Goal: Information Seeking & Learning: Learn about a topic

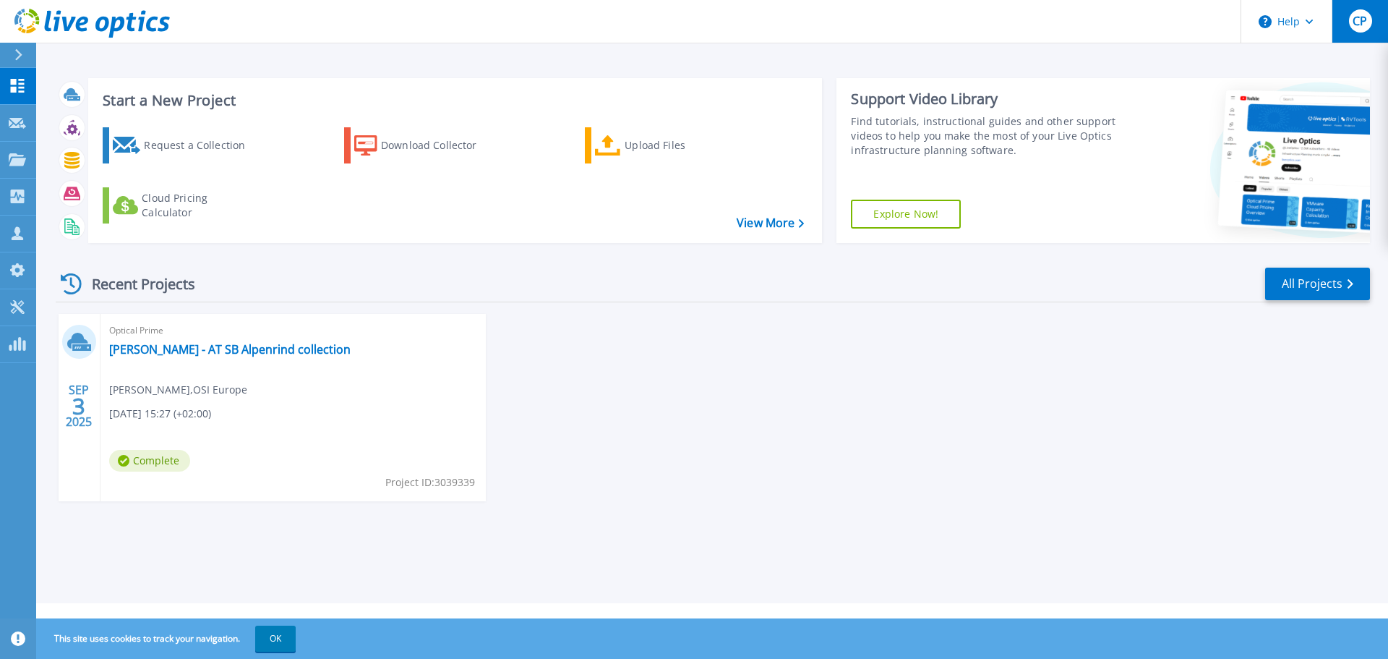
click at [1365, 21] on span "CP" at bounding box center [1360, 21] width 14 height 12
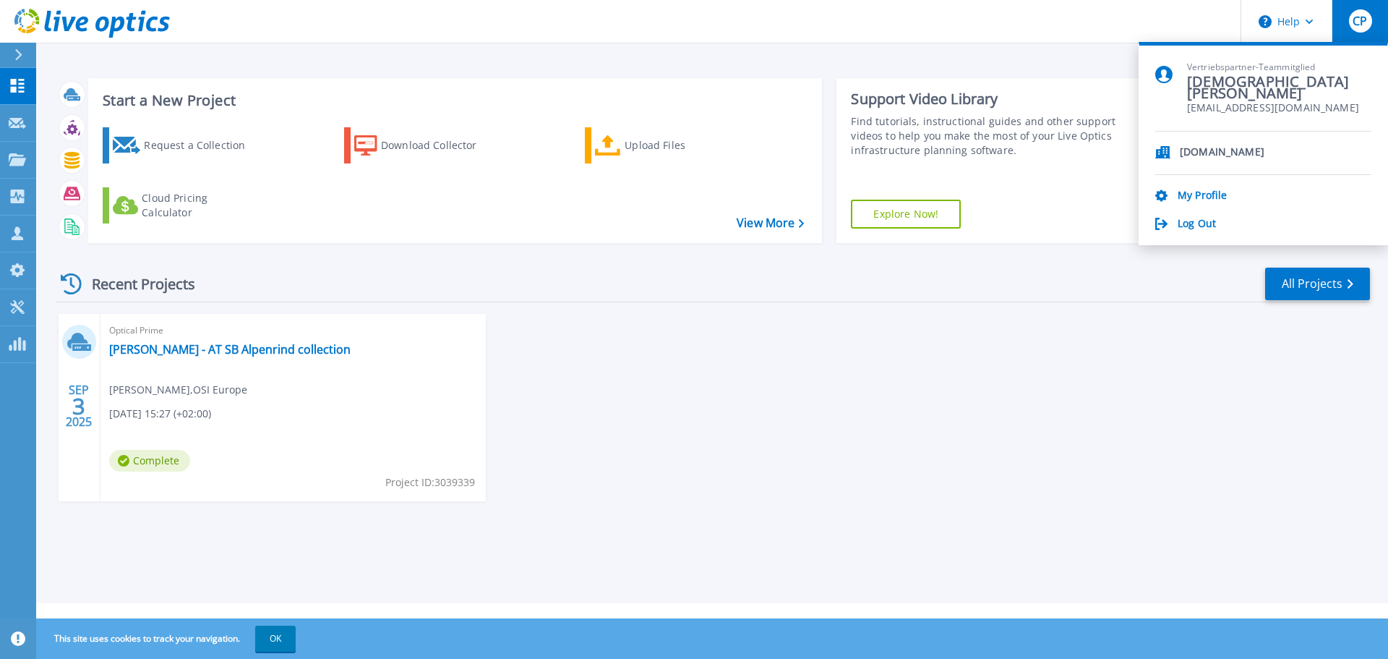
click at [17, 58] on icon at bounding box center [18, 55] width 8 height 12
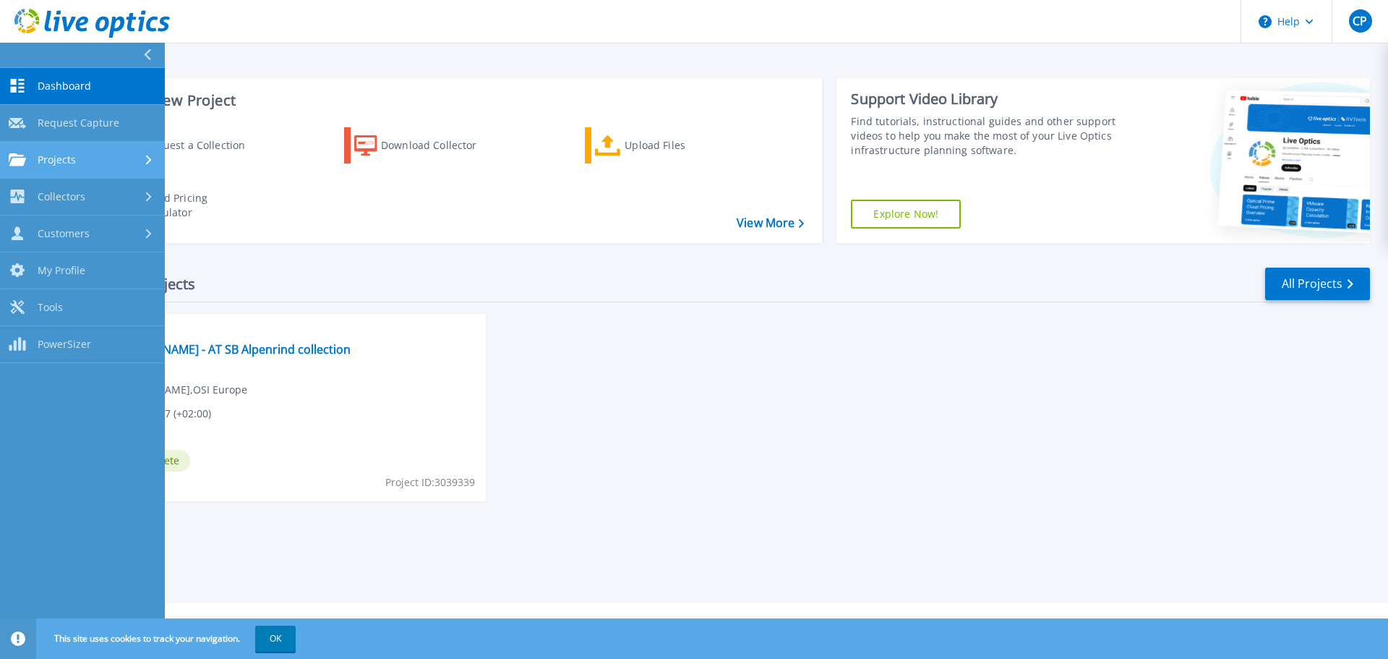
click at [61, 154] on span "Projects" at bounding box center [57, 159] width 38 height 13
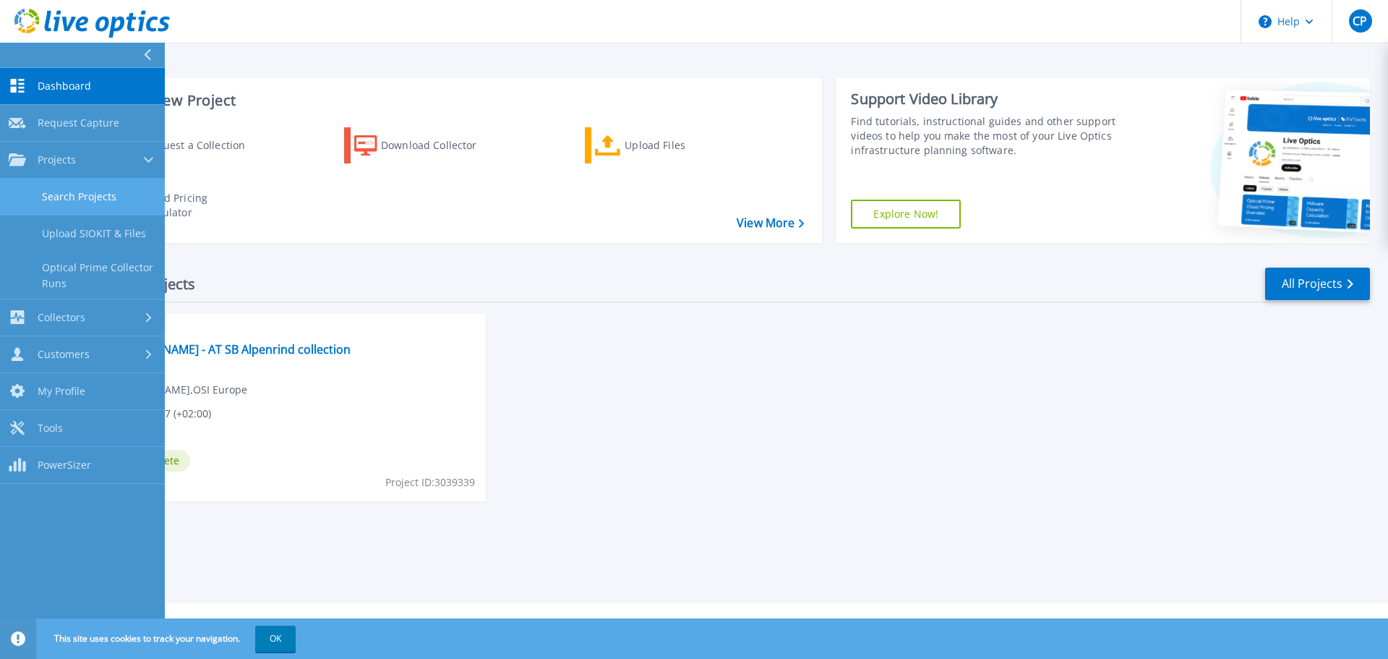
click at [78, 200] on link "Search Projects" at bounding box center [82, 197] width 165 height 37
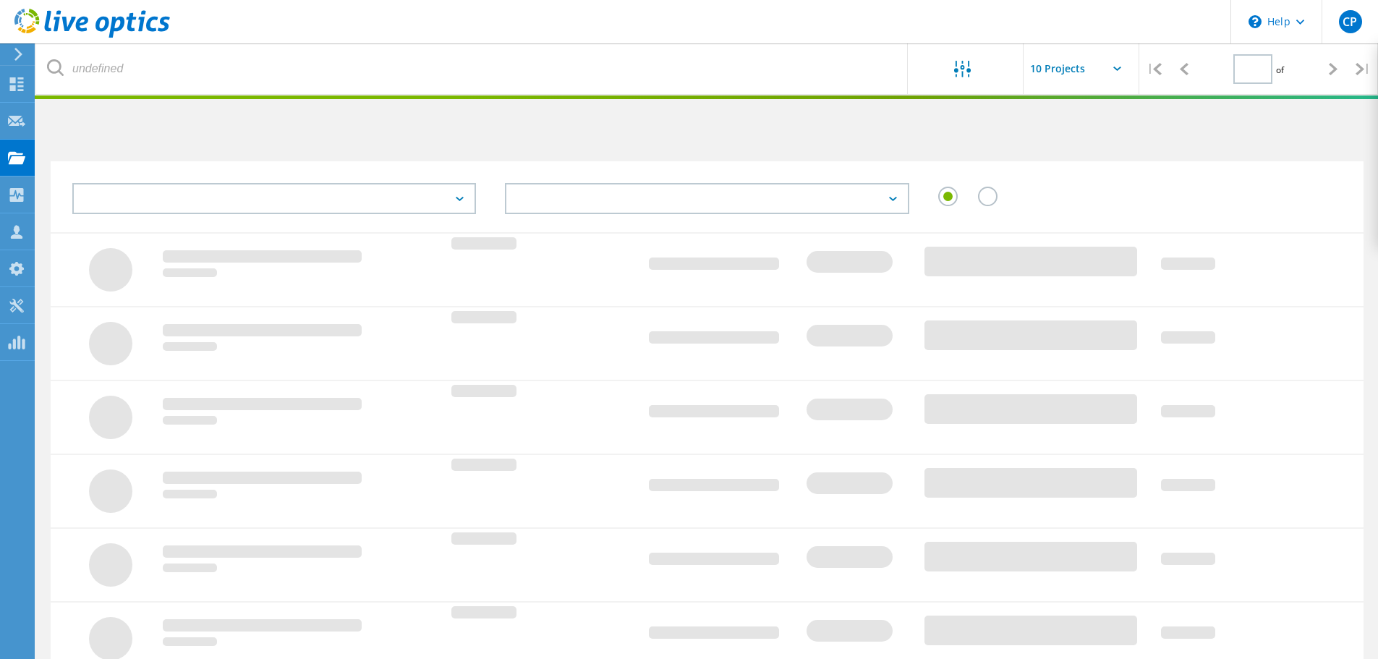
type input "1"
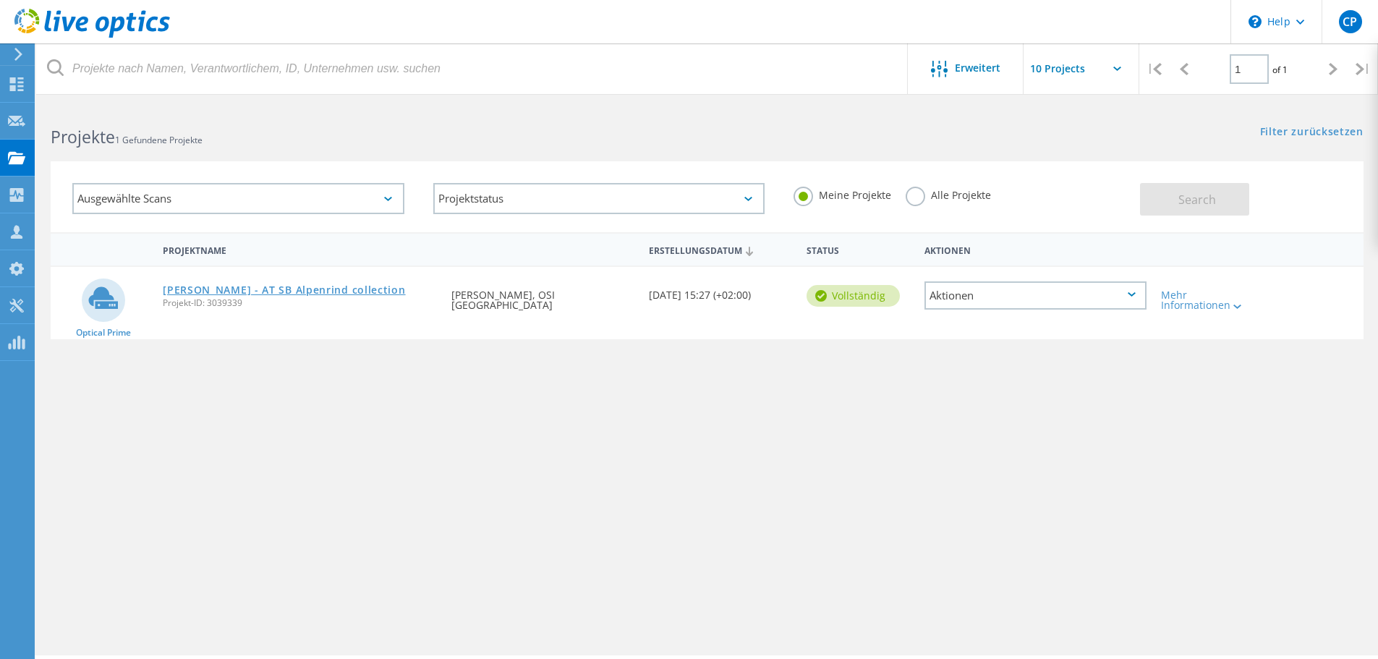
click at [291, 294] on link "[PERSON_NAME] - AT SB Alpenrind collection" at bounding box center [284, 290] width 242 height 10
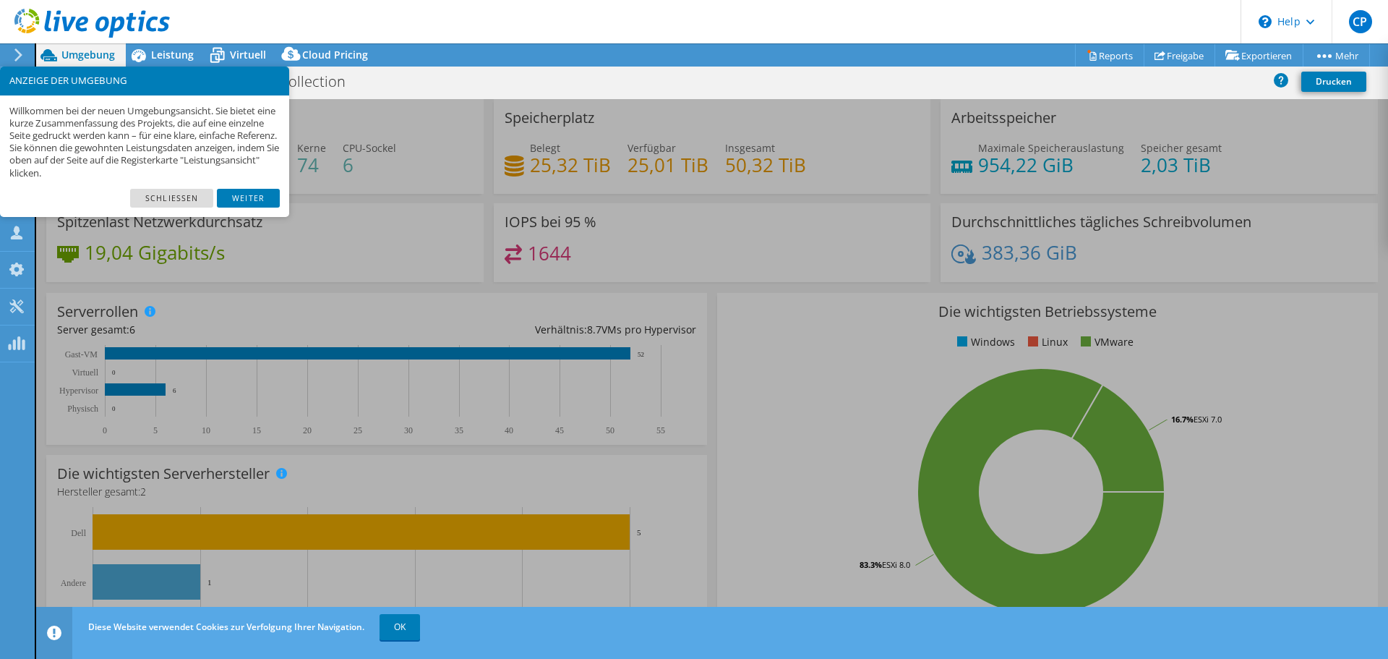
select select "USD"
click at [1165, 52] on link "Freigabe" at bounding box center [1180, 55] width 72 height 22
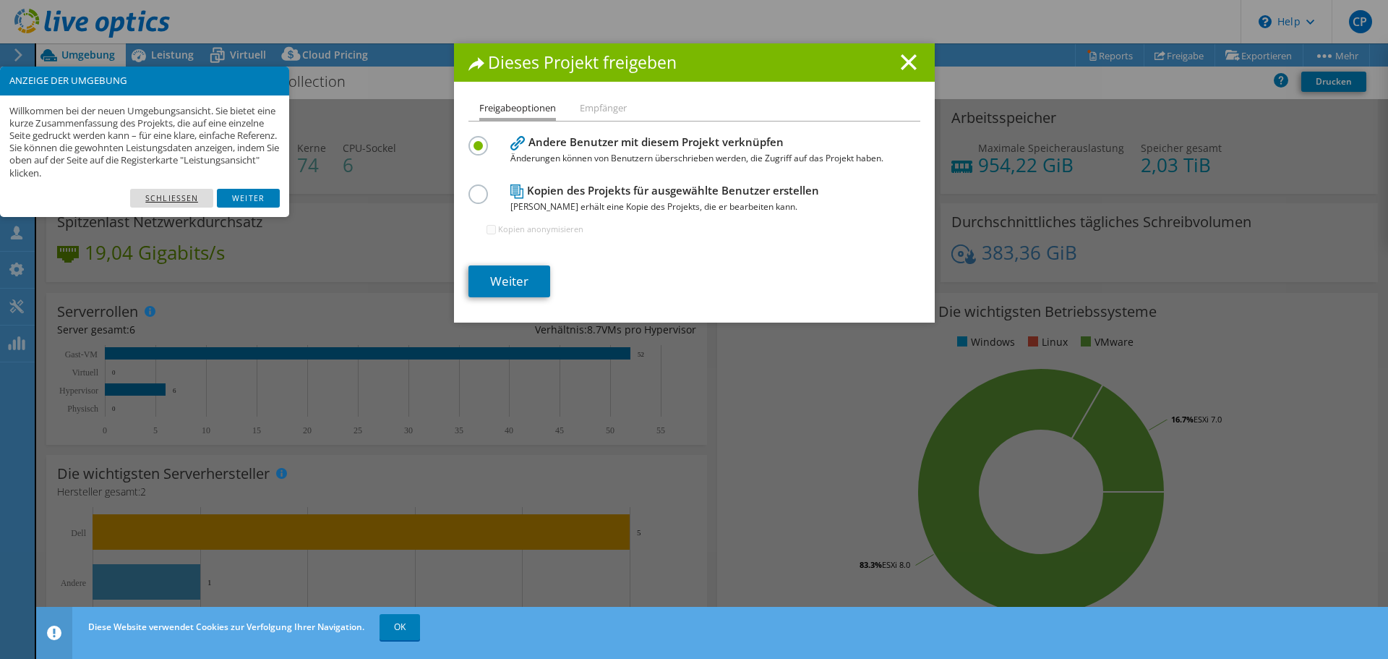
click at [158, 199] on link "Schließen" at bounding box center [171, 198] width 83 height 19
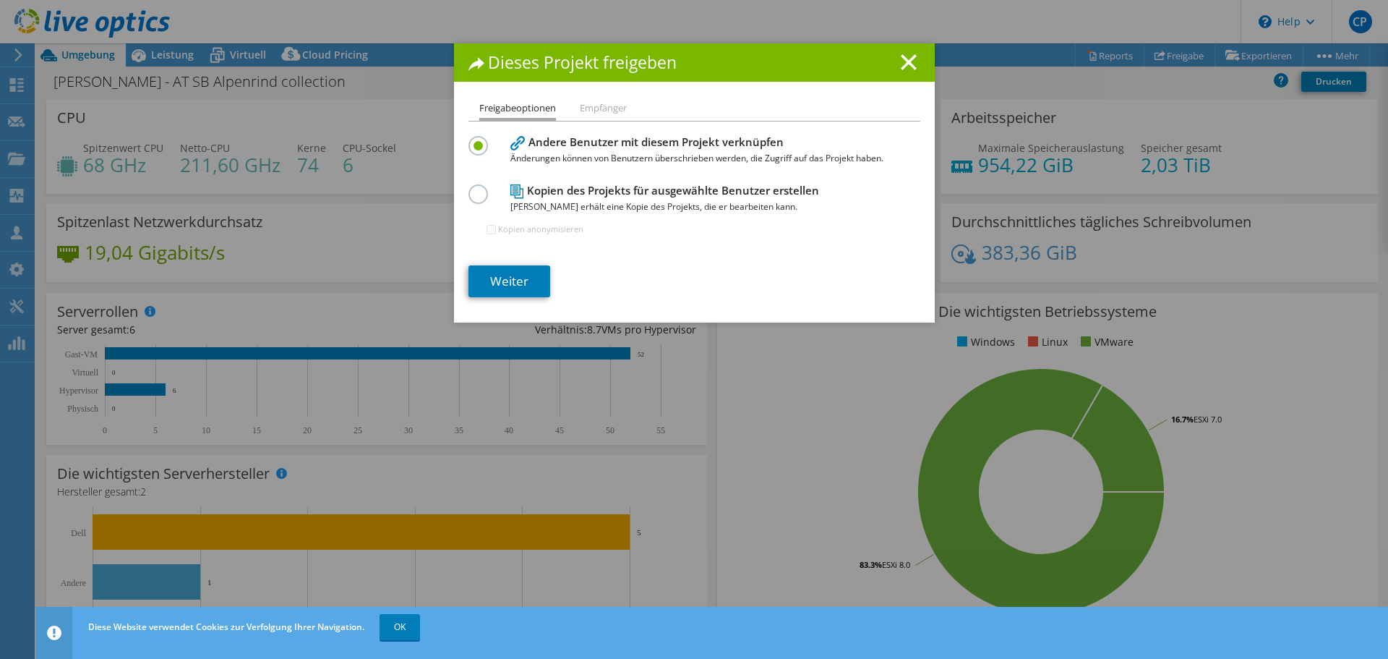
click at [616, 116] on li "Empfänger" at bounding box center [603, 109] width 47 height 18
click at [901, 54] on icon at bounding box center [909, 62] width 16 height 16
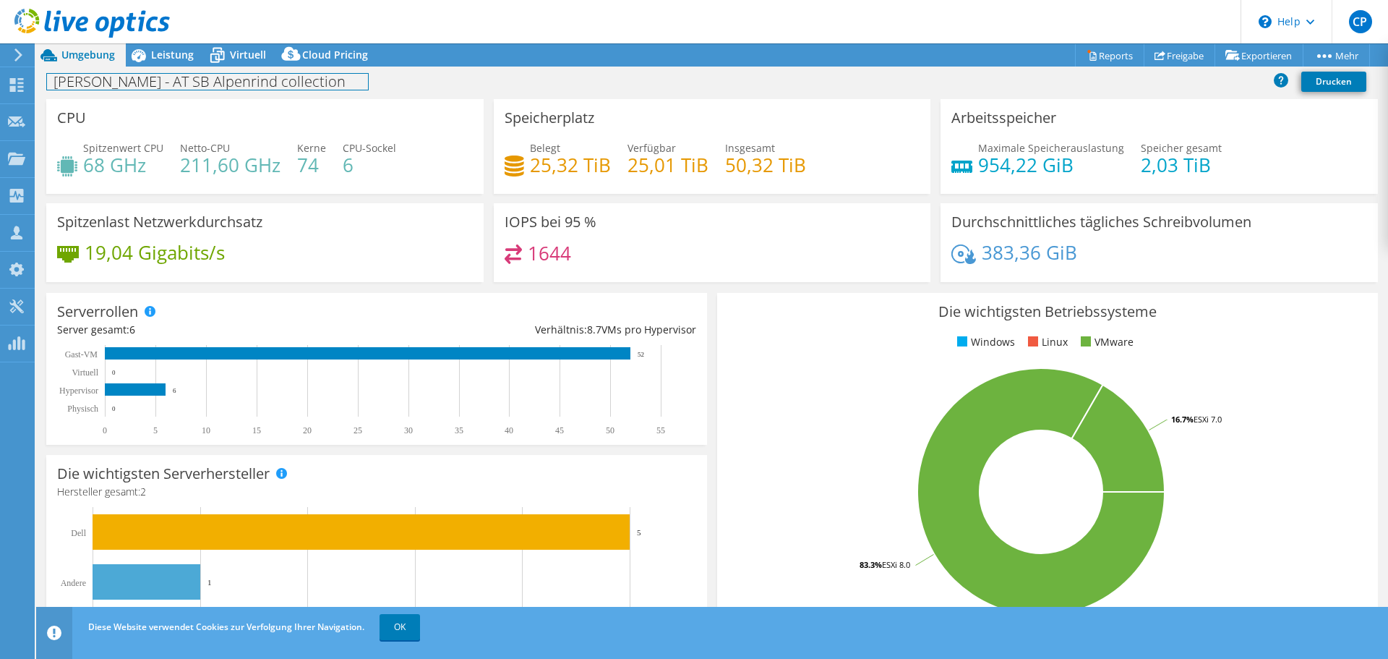
click at [167, 67] on div "Grandits - AT SB Alpenrind collection Drucken" at bounding box center [712, 83] width 1352 height 33
click at [170, 127] on div "CPU Spitzenwert CPU 68 GHz Netto-CPU 211,60 GHz Kerne 74 CPU-Sockel 6" at bounding box center [264, 146] width 437 height 95
click at [170, 51] on span "Leistung" at bounding box center [172, 55] width 43 height 14
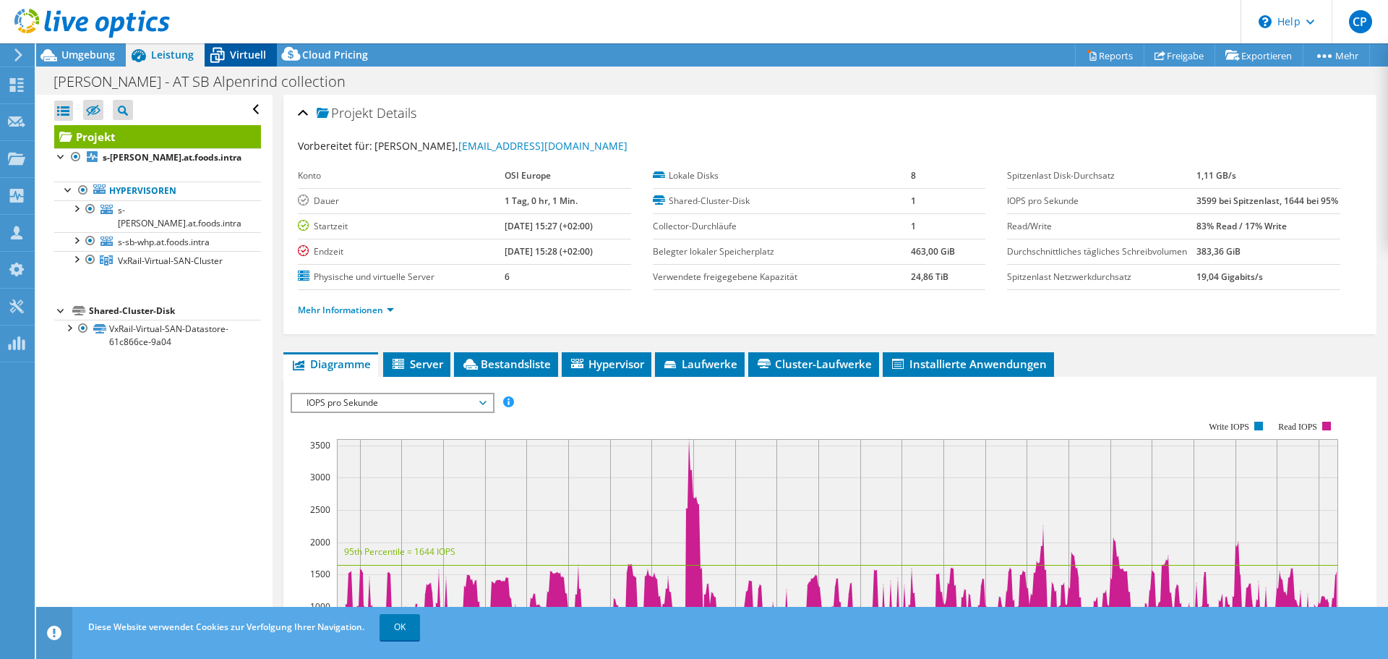
click at [231, 43] on div "Virtuell" at bounding box center [241, 54] width 72 height 23
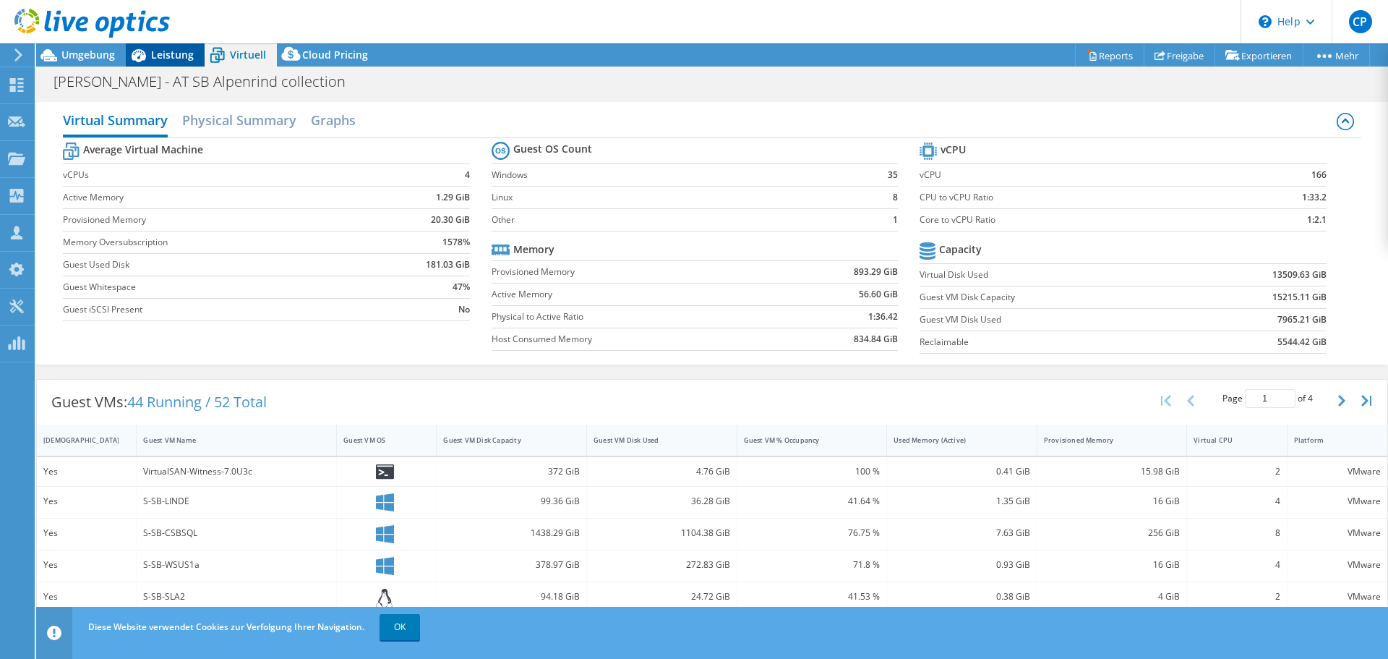
click at [158, 66] on div "Leistung" at bounding box center [165, 54] width 79 height 23
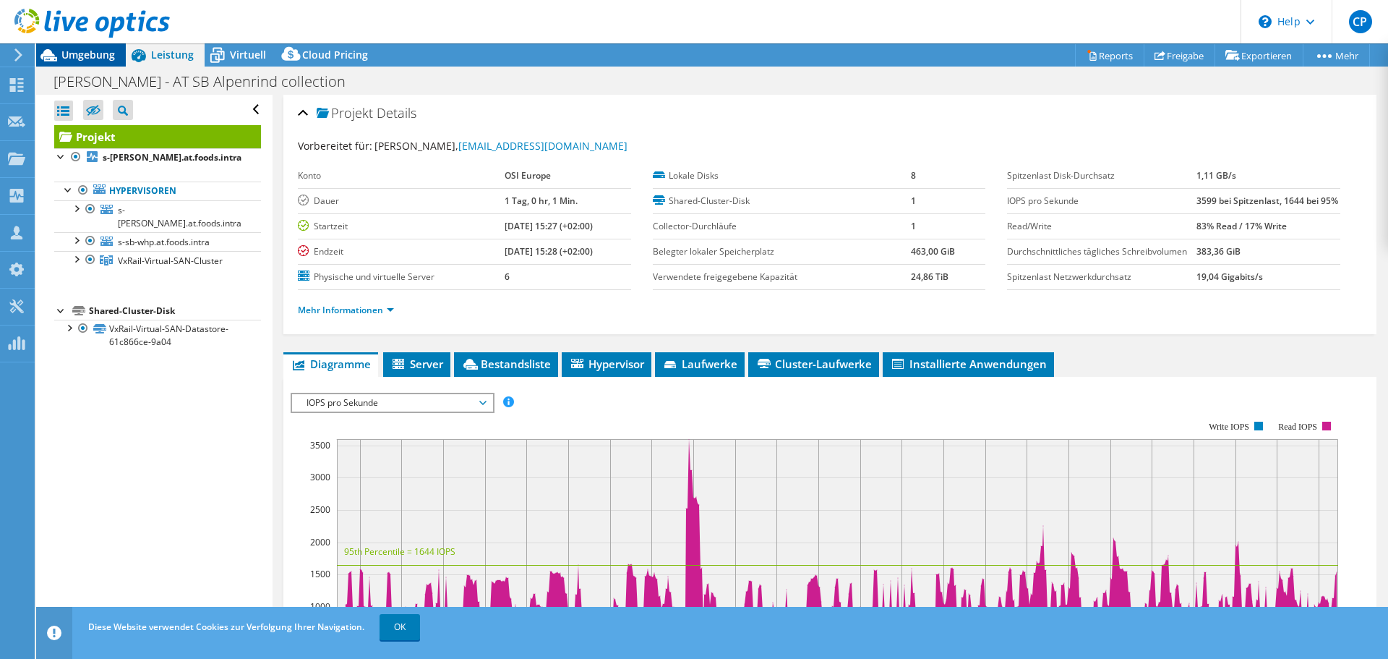
click at [99, 48] on span "Umgebung" at bounding box center [88, 55] width 54 height 14
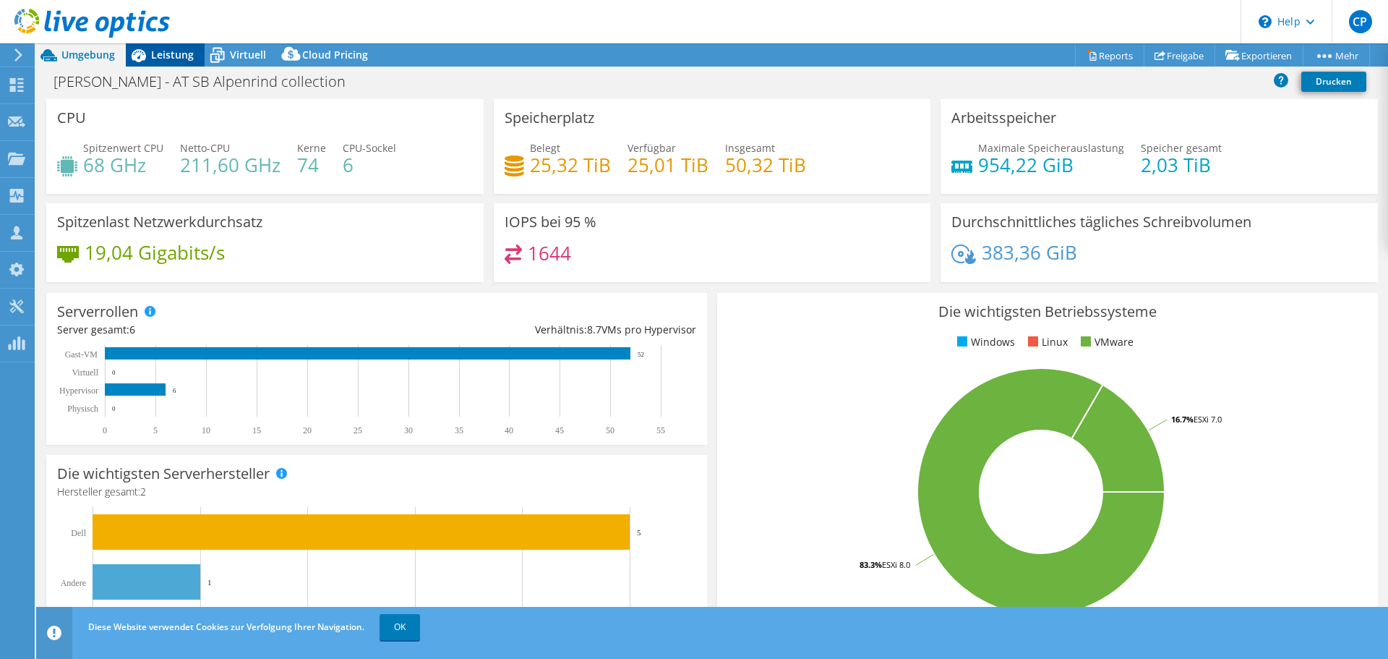
click at [150, 59] on icon at bounding box center [138, 55] width 25 height 25
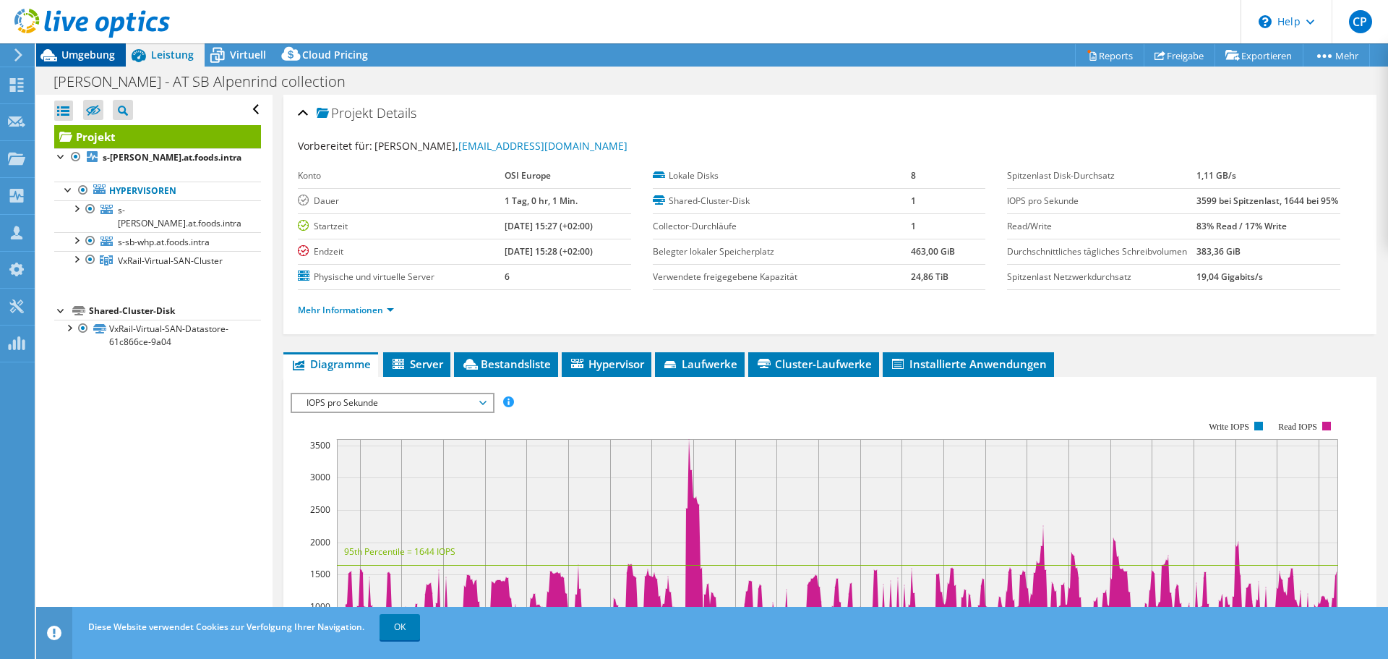
click at [118, 62] on div "Umgebung" at bounding box center [81, 54] width 90 height 23
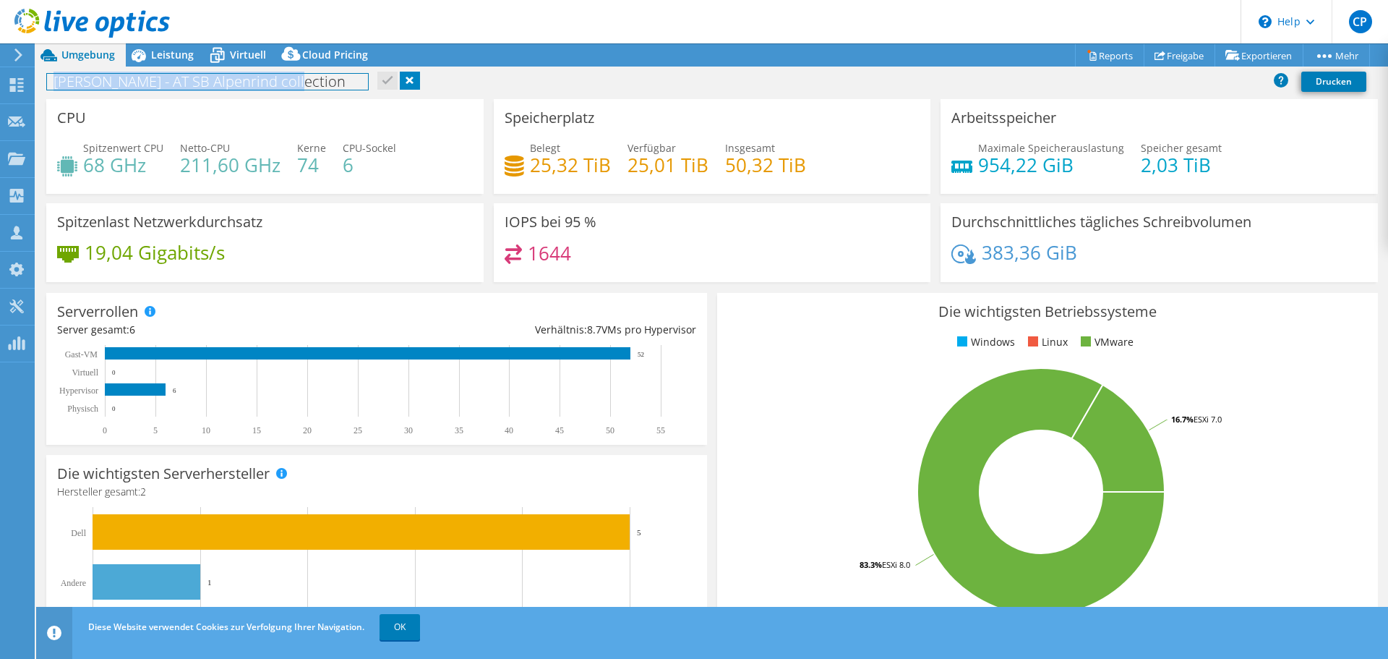
drag, startPoint x: 47, startPoint y: 82, endPoint x: 284, endPoint y: 86, distance: 237.2
click at [284, 86] on h1 "[PERSON_NAME] - AT SB Alpenrind collection" at bounding box center [207, 82] width 321 height 16
click at [490, 80] on div "Grandits - AT SB Alpenrind collection Drucken" at bounding box center [712, 81] width 1352 height 27
click at [540, 85] on div "Grandits - AT SB Alpenrind collection Drucken" at bounding box center [712, 81] width 1352 height 27
click at [225, 53] on icon at bounding box center [217, 55] width 25 height 25
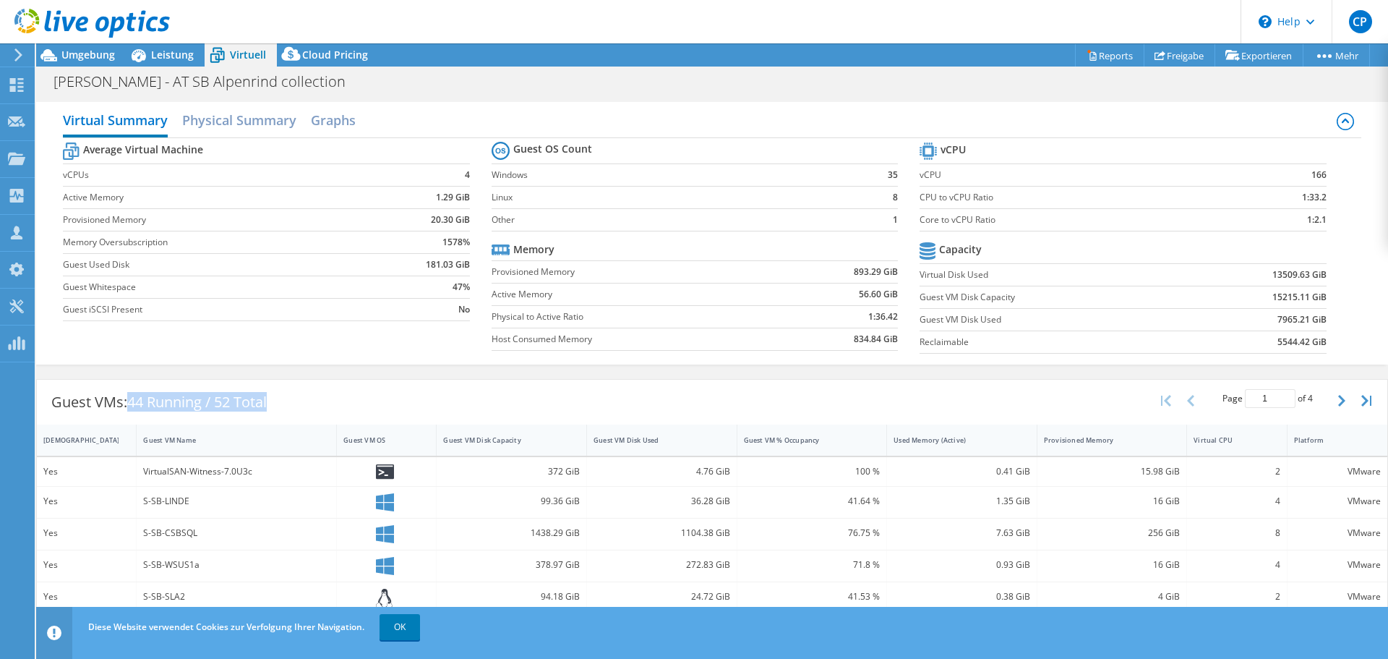
drag, startPoint x: 132, startPoint y: 401, endPoint x: 275, endPoint y: 406, distance: 142.5
click at [275, 406] on div "Guest VMs: 44 Running / 52 Total" at bounding box center [159, 402] width 244 height 45
click at [281, 398] on div "Guest VMs: 44 Running / 52 Total" at bounding box center [159, 402] width 244 height 45
drag, startPoint x: 223, startPoint y: 398, endPoint x: 273, endPoint y: 398, distance: 49.9
click at [267, 398] on span "44 Running / 52 Total" at bounding box center [197, 402] width 140 height 20
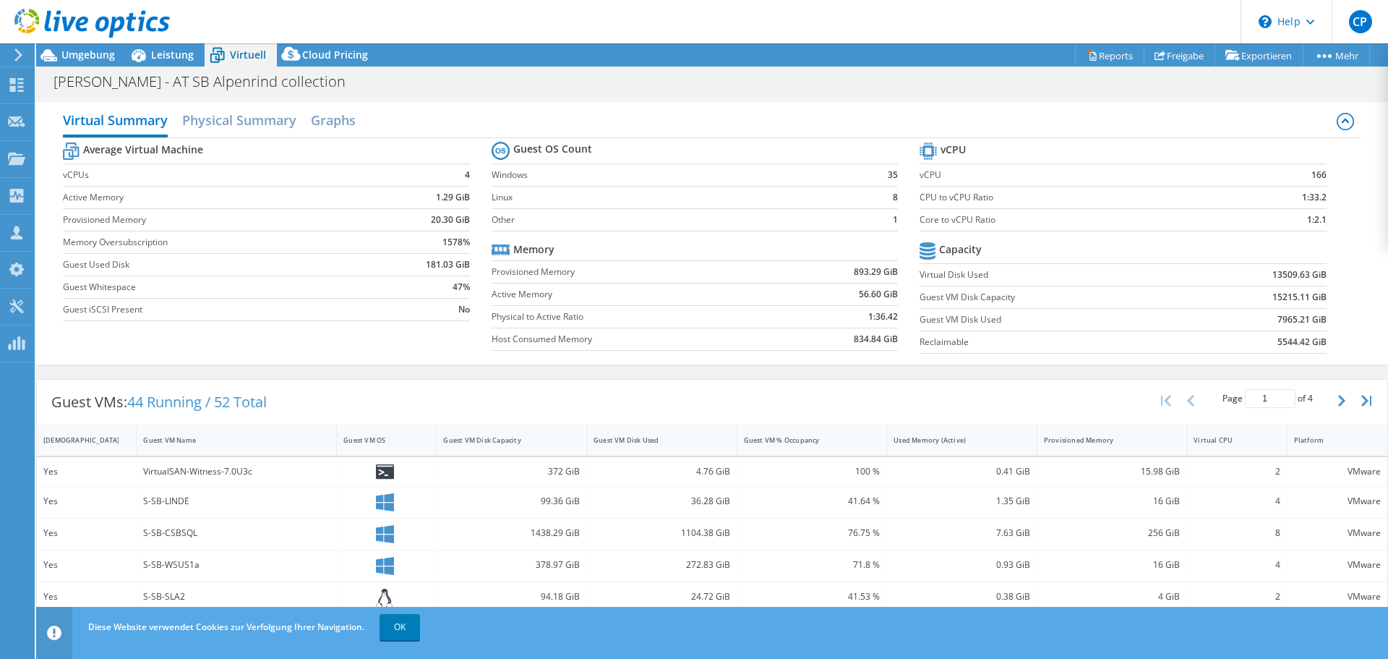
click at [320, 401] on div "Guest VMs: 44 Running / 52 Total Page 1 of 4 5 rows 10 rows 20 rows 25 rows 50 …" at bounding box center [712, 402] width 1351 height 45
drag, startPoint x: 129, startPoint y: 403, endPoint x: 373, endPoint y: 411, distance: 244.6
click at [306, 393] on div "Guest VMs: 44 Running / 52 Total Page 1 of 4 5 rows 10 rows 20 rows 25 rows 50 …" at bounding box center [712, 402] width 1351 height 45
click at [346, 398] on div "Guest VMs: 44 Running / 52 Total Page 1 of 4 5 rows 10 rows 20 rows 25 rows 50 …" at bounding box center [712, 402] width 1351 height 45
